Goal: Information Seeking & Learning: Understand process/instructions

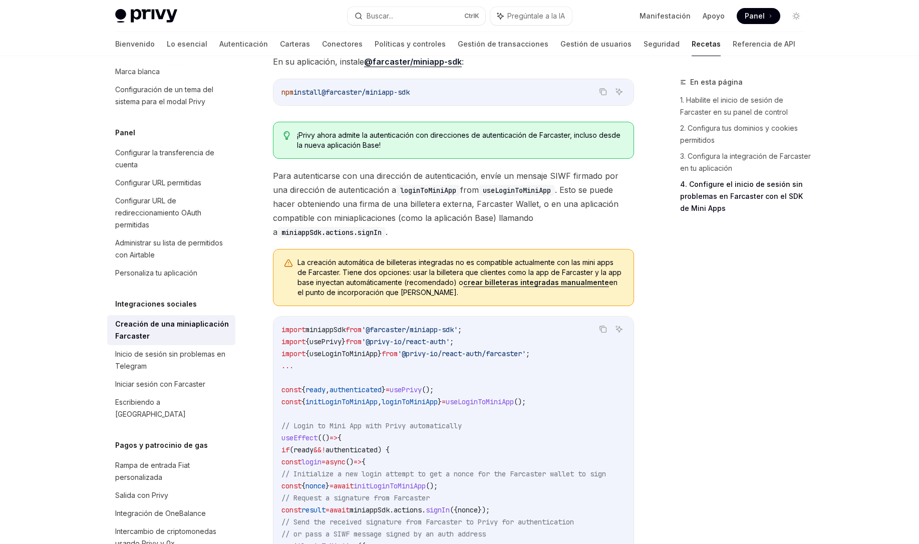
scroll to position [638, 0]
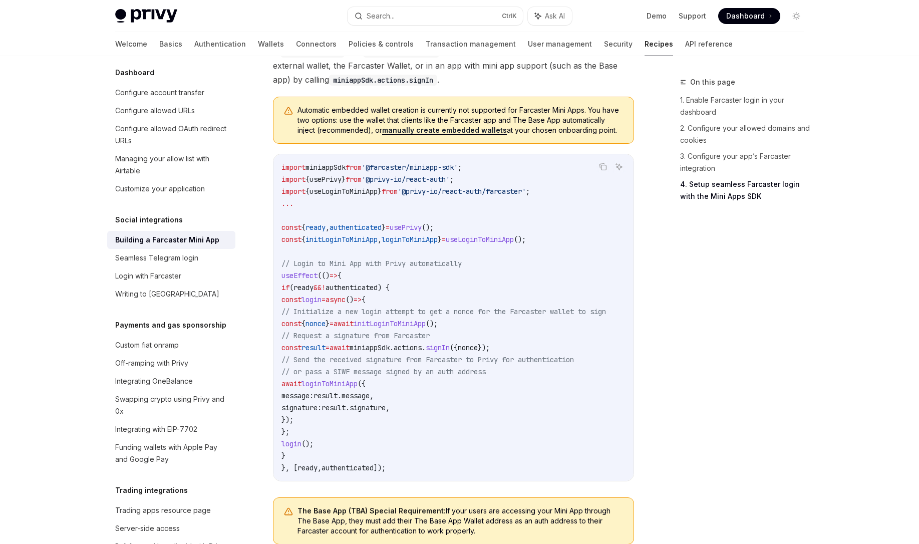
click at [698, 319] on div "On this page 1. Enable Farcaster login in your dashboard 2. Configure your allo…" at bounding box center [736, 310] width 152 height 468
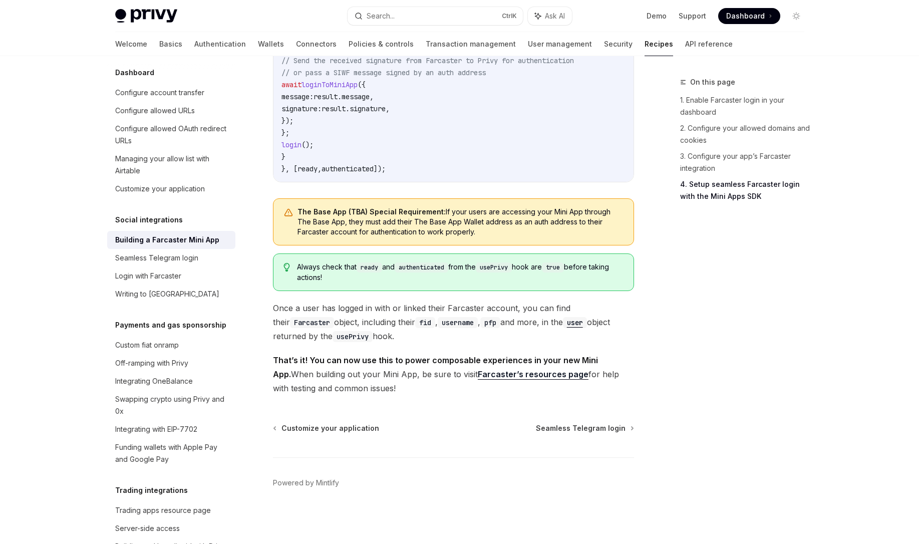
click at [670, 326] on div "On this page 1. Enable Farcaster login in your dashboard 2. Configure your allo…" at bounding box center [736, 310] width 152 height 468
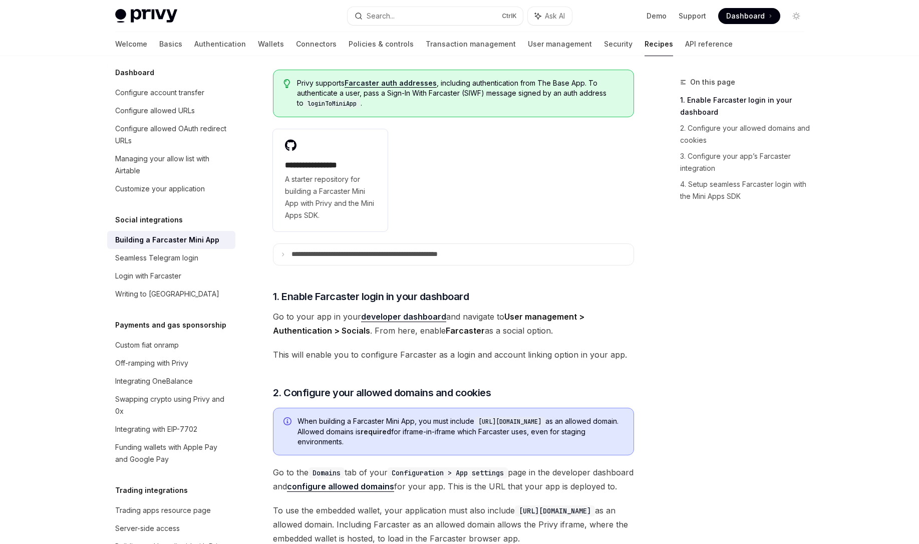
scroll to position [0, 0]
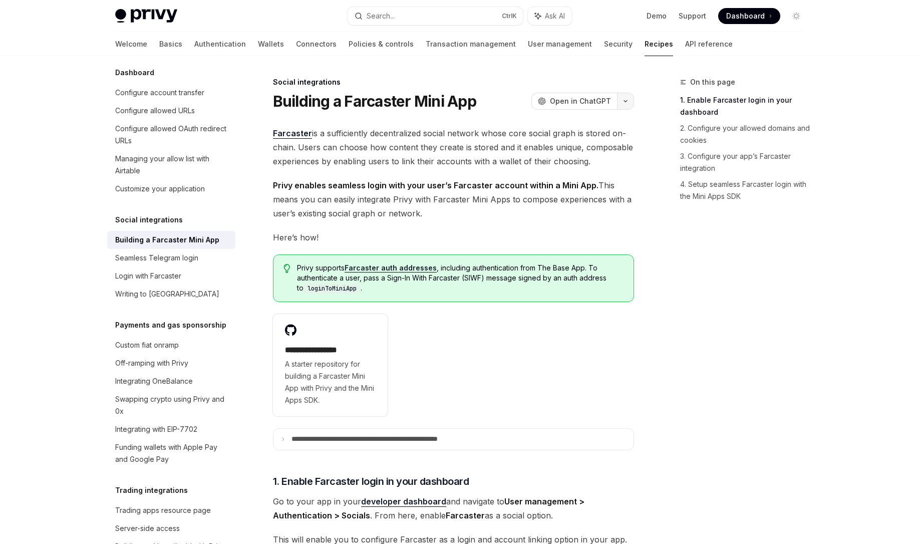
click at [625, 100] on icon "button" at bounding box center [626, 101] width 12 height 4
click at [585, 174] on div "Copy page" at bounding box center [578, 170] width 98 height 10
click at [412, 190] on span "Privy enables seamless login with your user’s Farcaster account within a Mini A…" at bounding box center [453, 199] width 361 height 42
click at [447, 127] on span "Farcaster is a sufficiently decentralized social network whose core social grap…" at bounding box center [453, 147] width 361 height 42
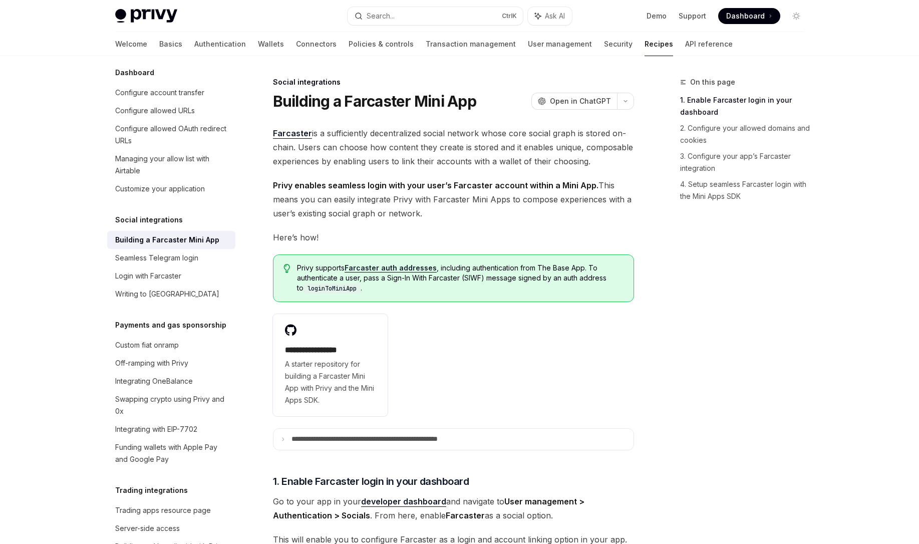
click at [432, 139] on span "Farcaster is a sufficiently decentralized social network whose core social grap…" at bounding box center [453, 147] width 361 height 42
click at [460, 152] on span "Farcaster is a sufficiently decentralized social network whose core social grap…" at bounding box center [453, 147] width 361 height 42
click at [631, 103] on button "button" at bounding box center [625, 101] width 17 height 17
click at [557, 174] on div "Copy page" at bounding box center [578, 170] width 98 height 10
click at [384, 213] on span "Privy enables seamless login with your user’s Farcaster account within a Mini A…" at bounding box center [453, 199] width 361 height 42
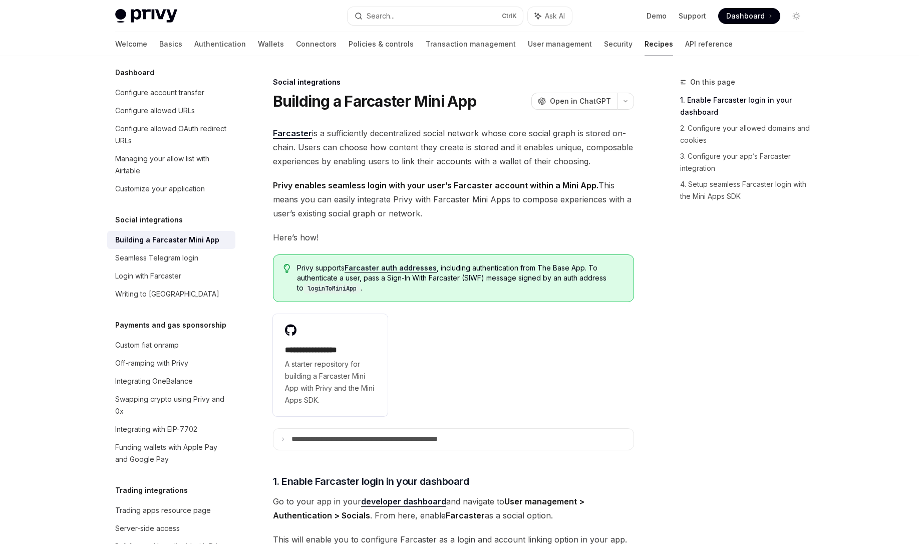
click at [411, 165] on span "Farcaster is a sufficiently decentralized social network whose core social grap…" at bounding box center [453, 147] width 361 height 42
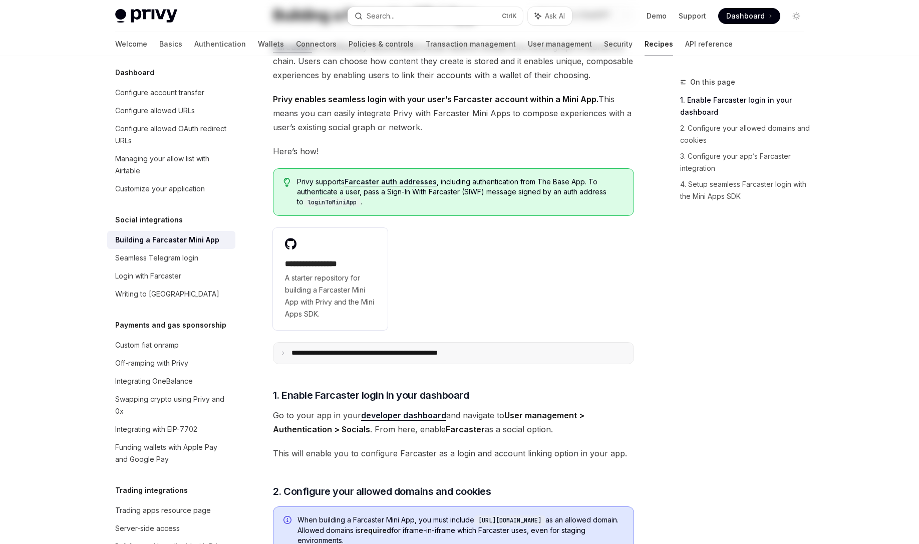
scroll to position [301, 0]
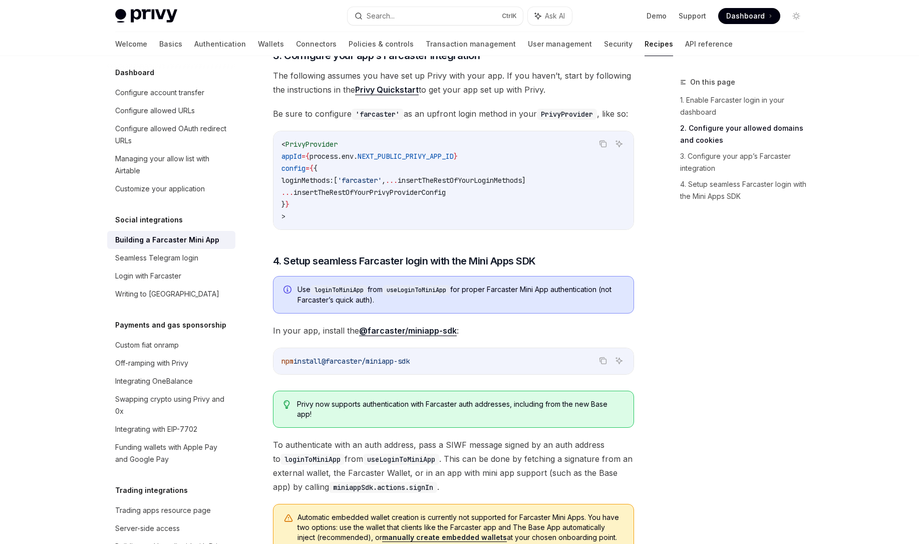
scroll to position [842, 0]
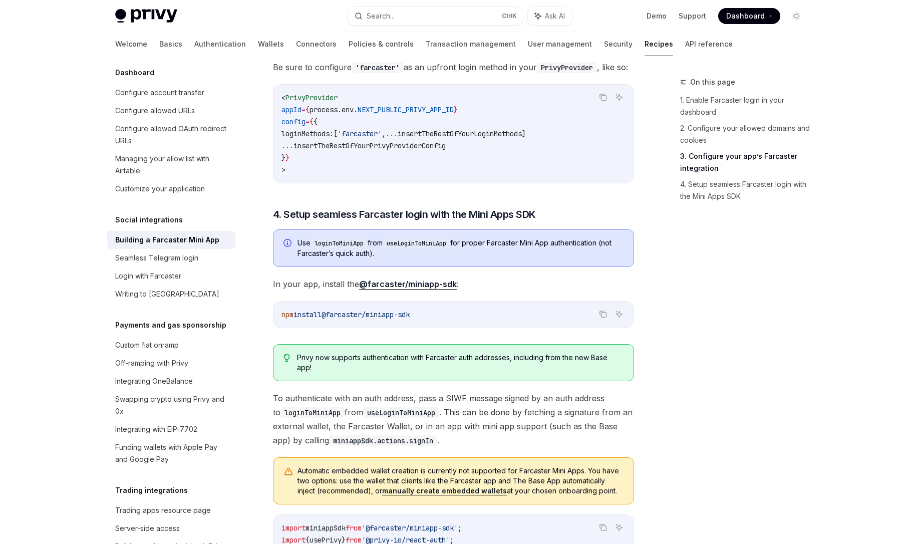
click at [618, 225] on div "**********" at bounding box center [453, 169] width 361 height 1771
click at [422, 74] on span "Be sure to configure 'farcaster' as an upfront login method in your PrivyProvid…" at bounding box center [453, 67] width 361 height 14
click at [657, 186] on div "On this page 1. Enable Farcaster login in your dashboard 2. Configure your allo…" at bounding box center [460, 209] width 706 height 1990
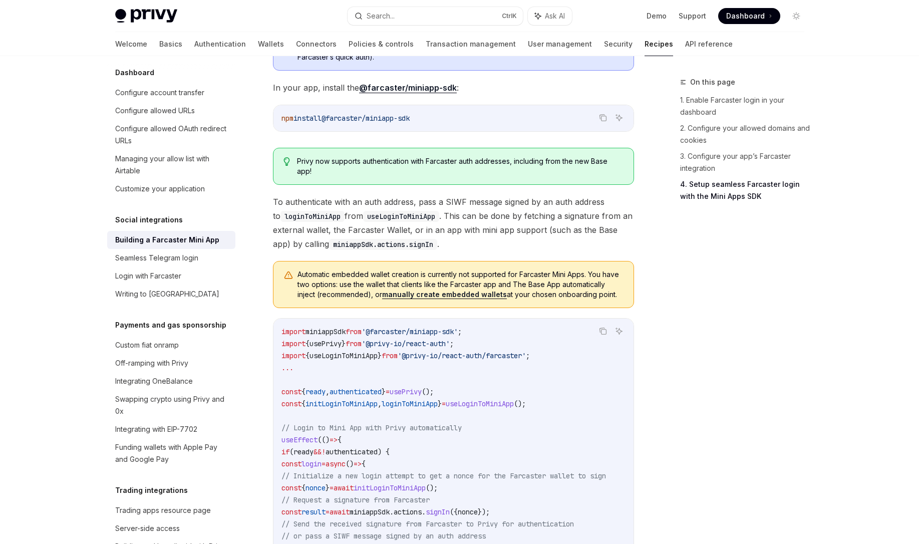
scroll to position [1082, 0]
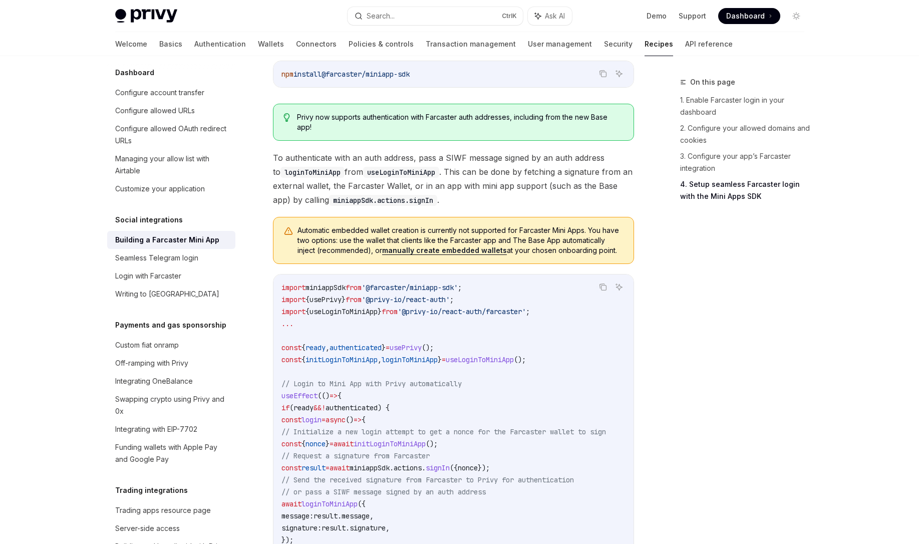
click at [434, 191] on span "To authenticate with an auth address, pass a SIWF message signed by an auth add…" at bounding box center [453, 179] width 361 height 56
